Goal: Task Accomplishment & Management: Use online tool/utility

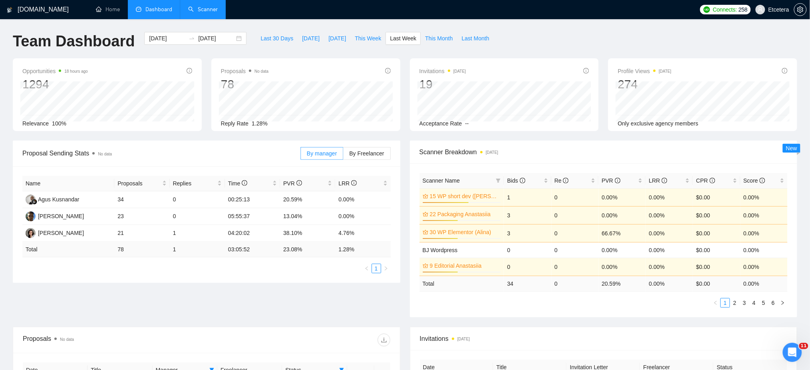
click at [207, 8] on link "Scanner" at bounding box center [203, 9] width 30 height 7
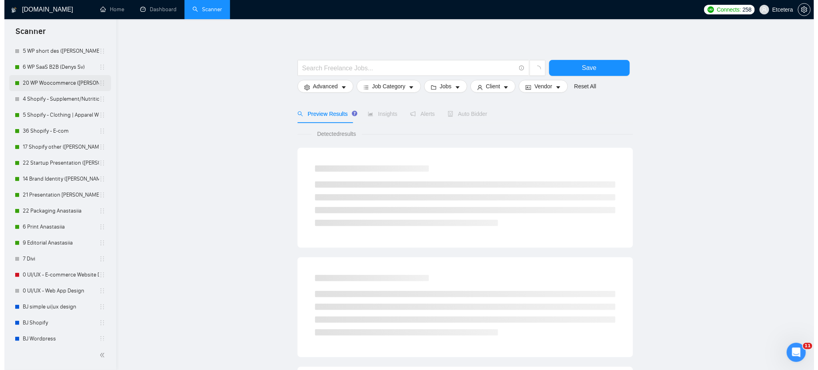
scroll to position [373, 0]
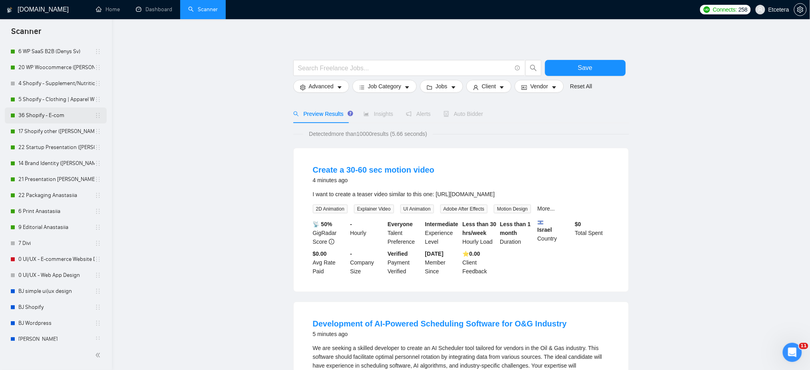
click at [32, 115] on link "36 Shopify - E-com" at bounding box center [56, 115] width 76 height 16
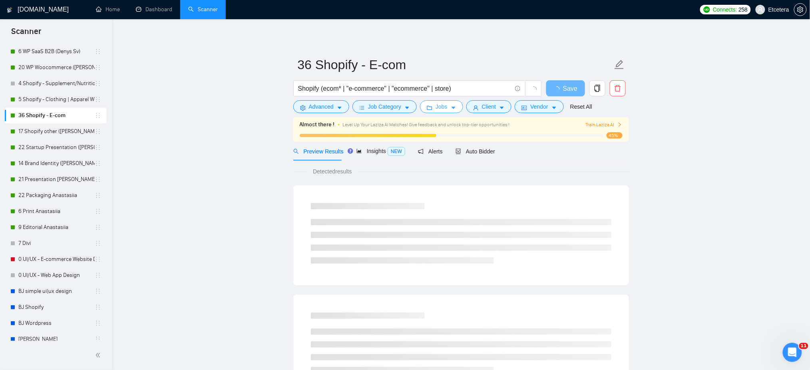
click at [440, 108] on span "Jobs" at bounding box center [441, 106] width 12 height 9
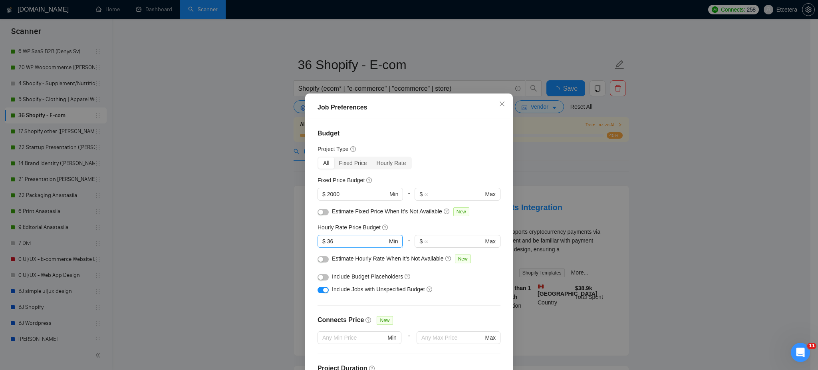
click at [349, 238] on input "36" at bounding box center [357, 241] width 60 height 9
type input "3"
type input "41"
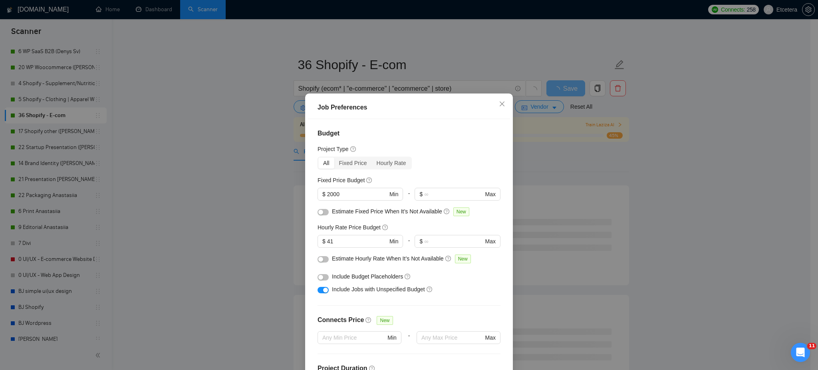
click at [290, 208] on div "Job Preferences Budget Project Type All Fixed Price Hourly Rate Fixed Price Bud…" at bounding box center [409, 185] width 818 height 370
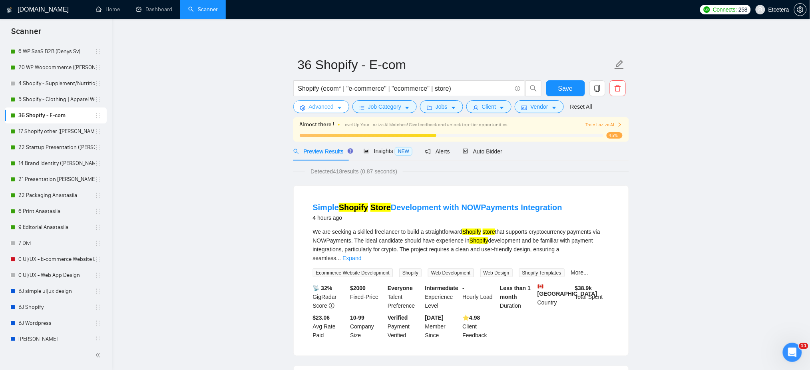
click at [317, 108] on span "Advanced" at bounding box center [321, 106] width 25 height 9
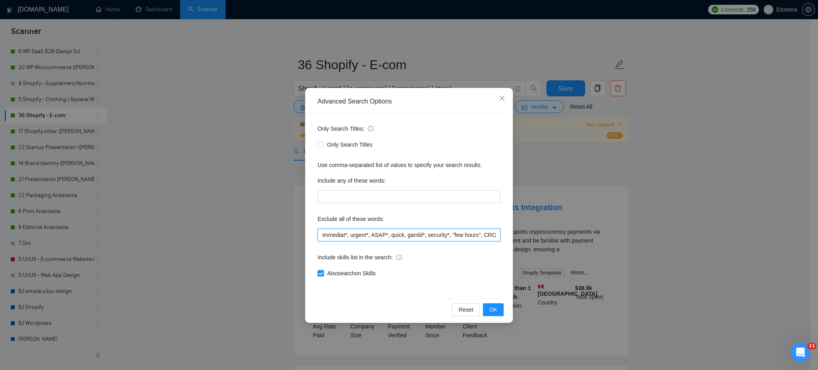
click at [322, 234] on input "immediat*, urgent*, ASAP*, quick, gambl*, security*, "few hours", CRO, C#*, tra…" at bounding box center [409, 235] width 183 height 13
type input ""conversion rate", "conversion optimisation", immediat*, urgent*, ASAP*, quick,…"
click at [495, 307] on span "OK" at bounding box center [493, 309] width 8 height 9
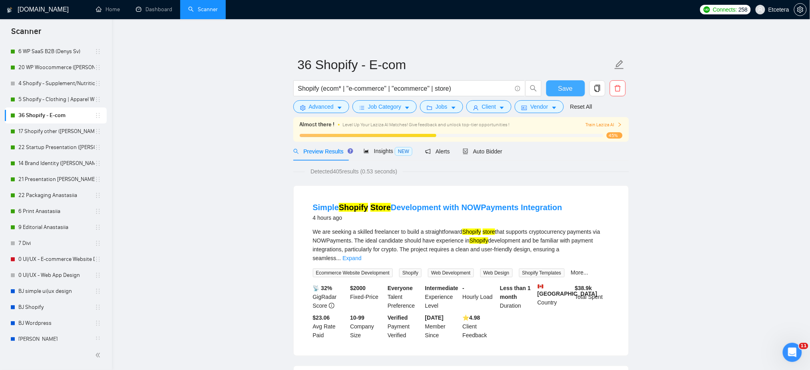
click at [564, 87] on span "Save" at bounding box center [565, 88] width 14 height 10
click at [45, 130] on link "17 Shopify other ([PERSON_NAME])" at bounding box center [56, 131] width 76 height 16
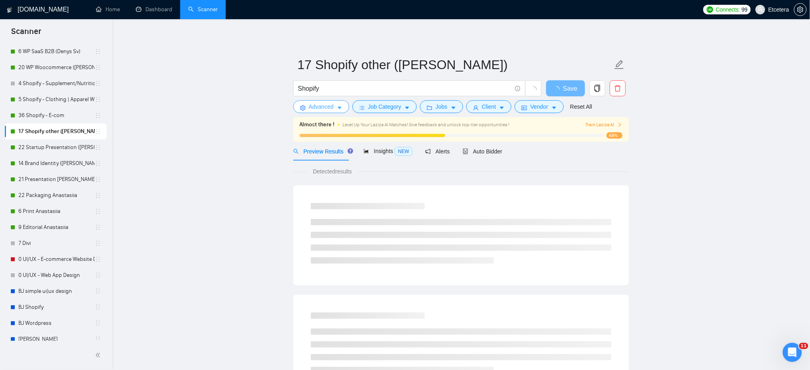
click at [329, 108] on span "Advanced" at bounding box center [321, 106] width 25 height 9
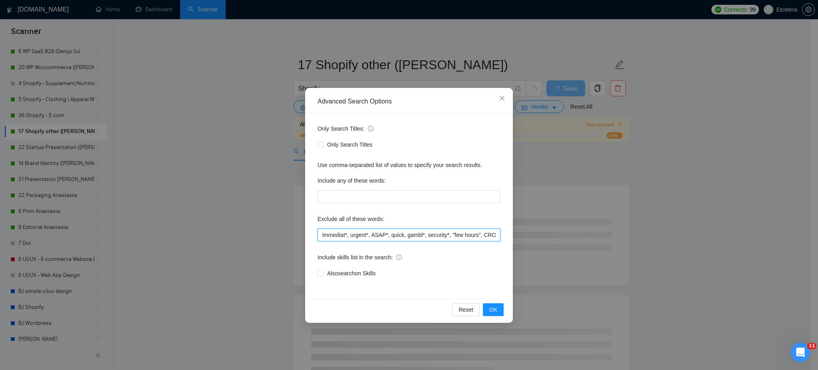
click at [329, 237] on input "immediat*, urgent*, ASAP*, quick, gambl*, security*, "few hours", CRO, C#*, tra…" at bounding box center [409, 235] width 183 height 13
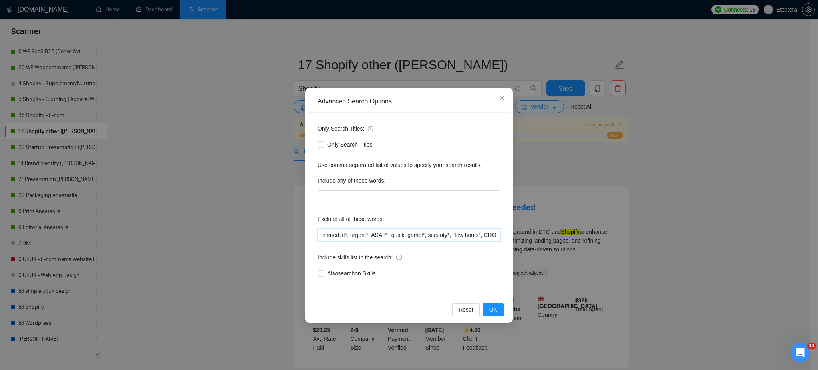
paste input ""conversion rate", "conversion optimisation","
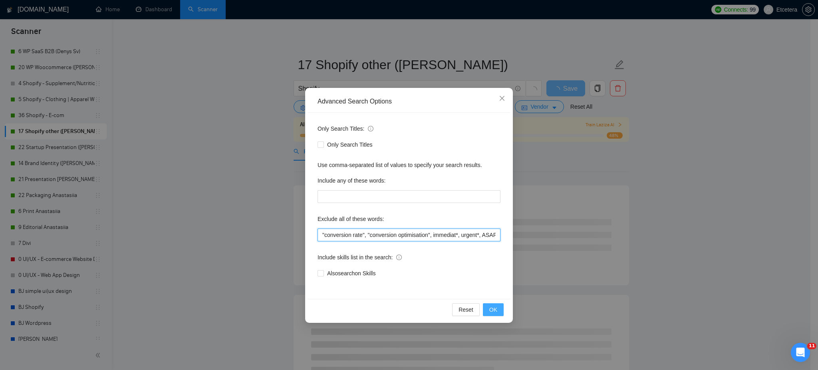
type input ""conversion rate", "conversion optimisation", immediat*, urgent*, ASAP*, quick,…"
click at [491, 310] on span "OK" at bounding box center [493, 309] width 8 height 9
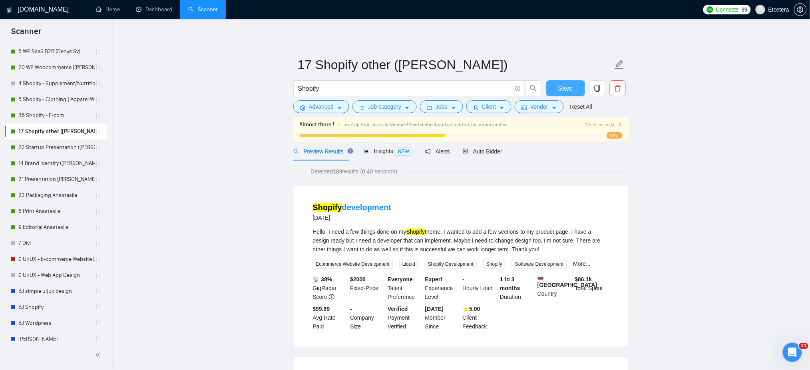
click at [560, 87] on span "Save" at bounding box center [565, 88] width 14 height 10
click at [41, 101] on link "5 Shopify - Clothing | Apparel Website" at bounding box center [56, 99] width 76 height 16
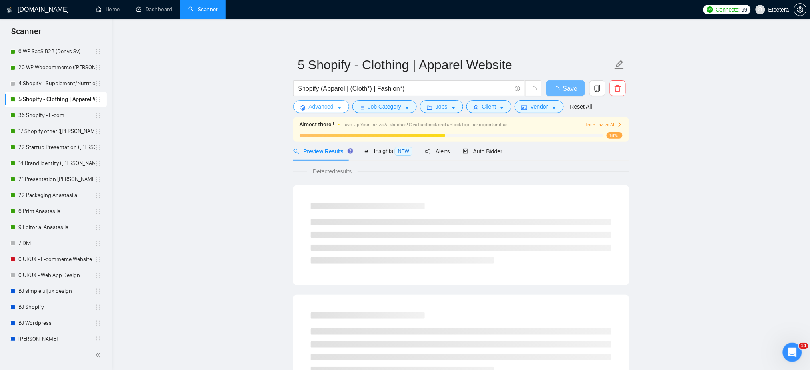
click at [318, 108] on span "Advanced" at bounding box center [321, 106] width 25 height 9
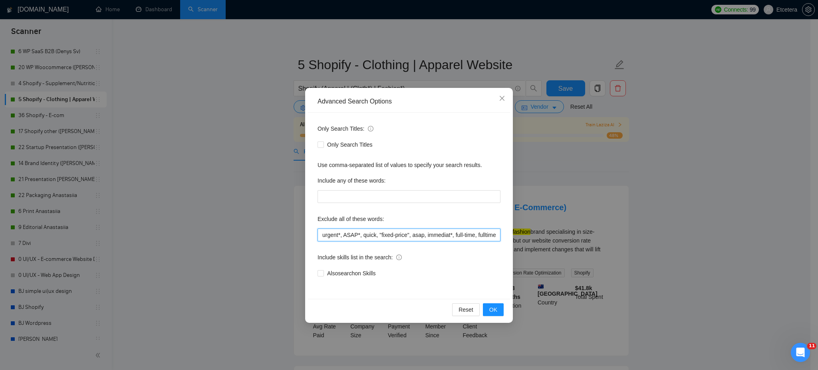
click at [322, 235] on input "urgent*, ASAP*, quick, "fixed-price", asap, immediat*, full-time, fulltime, "fu…" at bounding box center [409, 235] width 183 height 13
paste input ""conversion rate", "conversion optimisation","
type input ""conversion rate", "conversion optimisation", CRO, urgent*, ASAP*, quick, "fixe…"
click at [493, 311] on span "OK" at bounding box center [493, 309] width 8 height 9
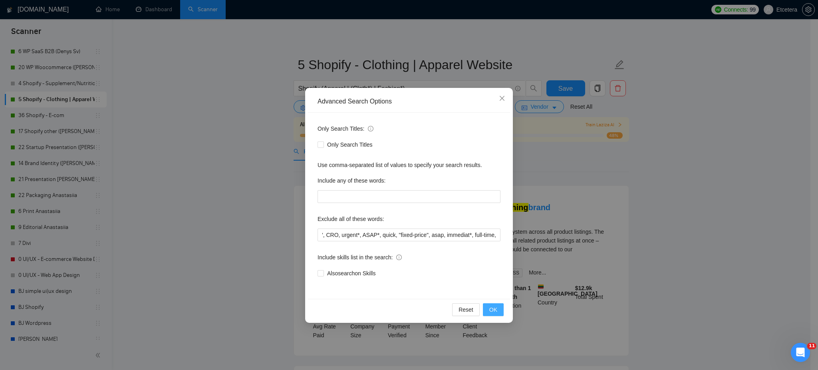
scroll to position [0, 0]
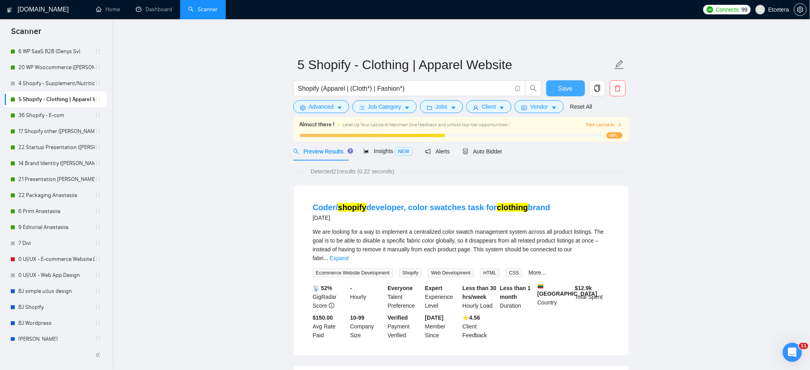
drag, startPoint x: 557, startPoint y: 82, endPoint x: 559, endPoint y: 95, distance: 12.5
click at [556, 82] on button "Save" at bounding box center [565, 88] width 39 height 16
click at [34, 82] on link "4 Shopify - Supplement/Nutrition/Food Website" at bounding box center [56, 84] width 76 height 16
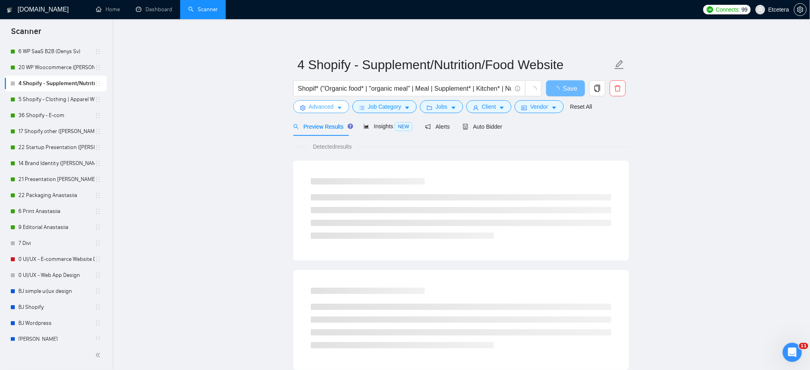
click at [309, 106] on span "Advanced" at bounding box center [321, 106] width 25 height 9
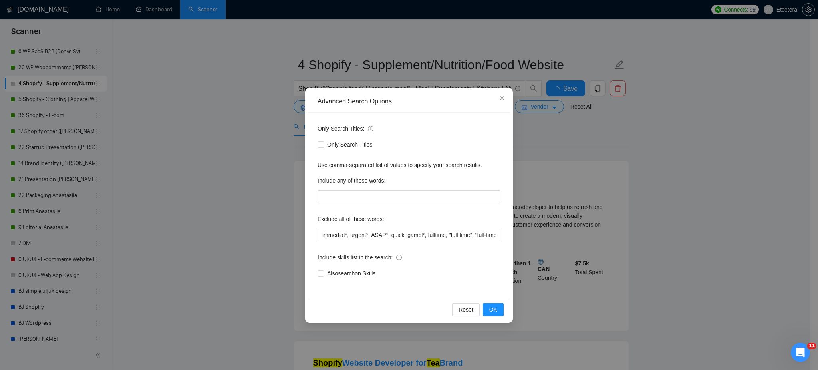
click at [321, 241] on div "Only Search Titles: Only Search Titles Use comma-separated list of values to sp…" at bounding box center [409, 206] width 202 height 186
click at [322, 232] on input "immediat*, urgent*, ASAP*, quick, gambl*, fulltime, "full time", "full-time", "…" at bounding box center [409, 235] width 183 height 13
paste input ""conversion rate", "conversion optimisation","
type input "CRO, "conversion rate", "conversion optimisation", immediat*, urgent*, ASAP*, q…"
click at [494, 308] on span "OK" at bounding box center [493, 309] width 8 height 9
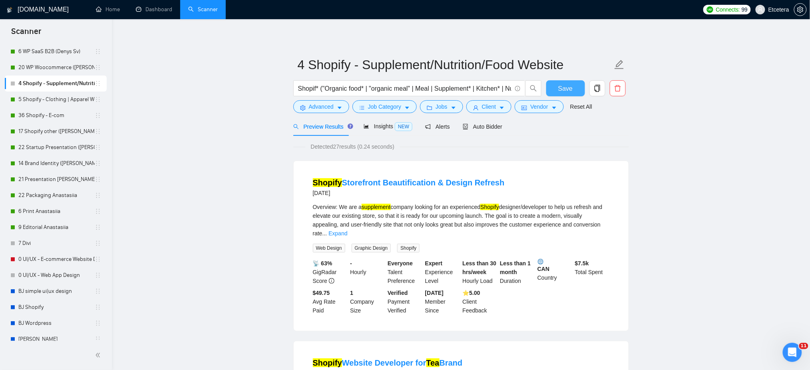
click at [562, 87] on span "Save" at bounding box center [565, 88] width 14 height 10
